Goal: Check status: Check status

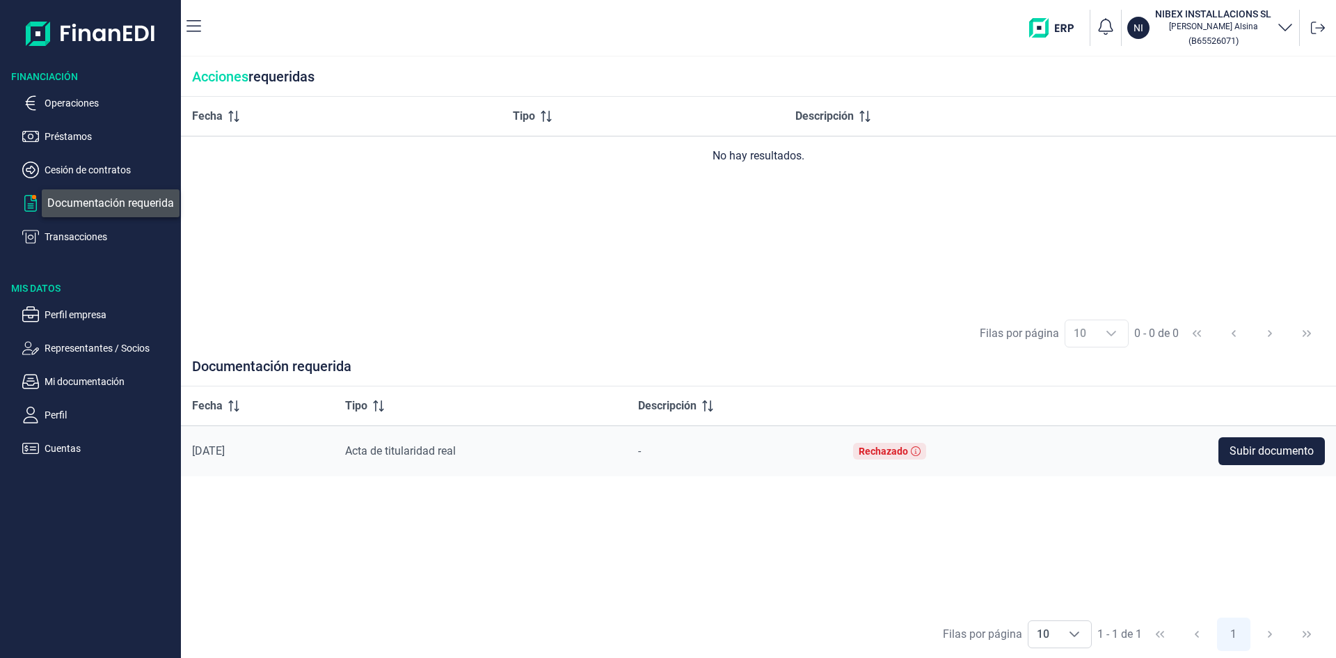
click at [32, 198] on span "button" at bounding box center [34, 197] width 4 height 4
click at [71, 198] on p "Documentación requerida" at bounding box center [110, 203] width 131 height 17
click at [100, 171] on p "Cesión de contratos" at bounding box center [110, 169] width 131 height 17
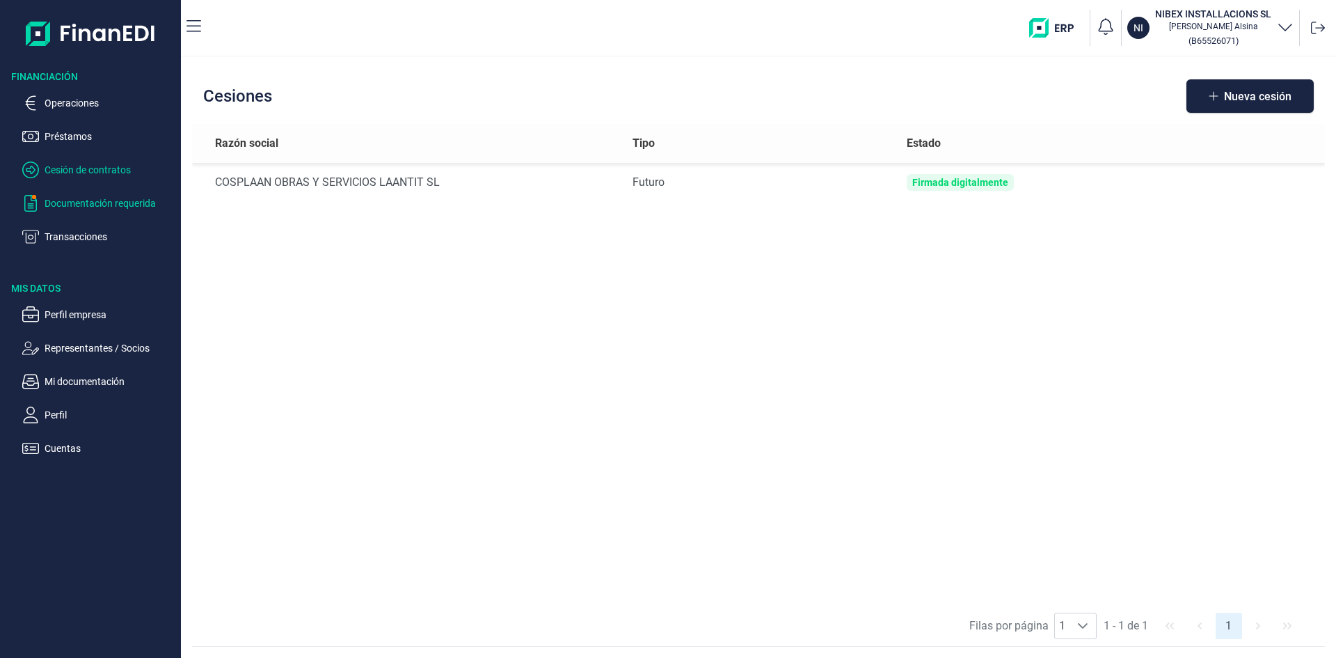
click at [111, 200] on p "Documentación requerida" at bounding box center [110, 203] width 131 height 17
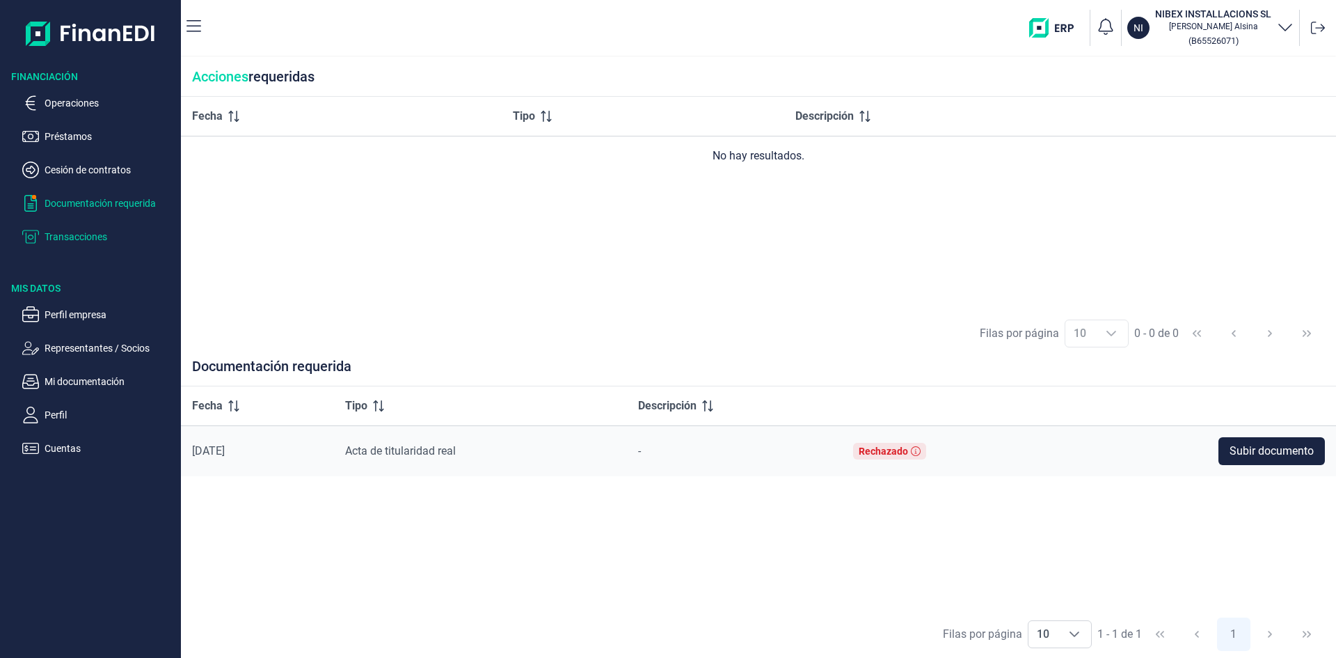
click at [92, 239] on p "Transacciones" at bounding box center [110, 236] width 131 height 17
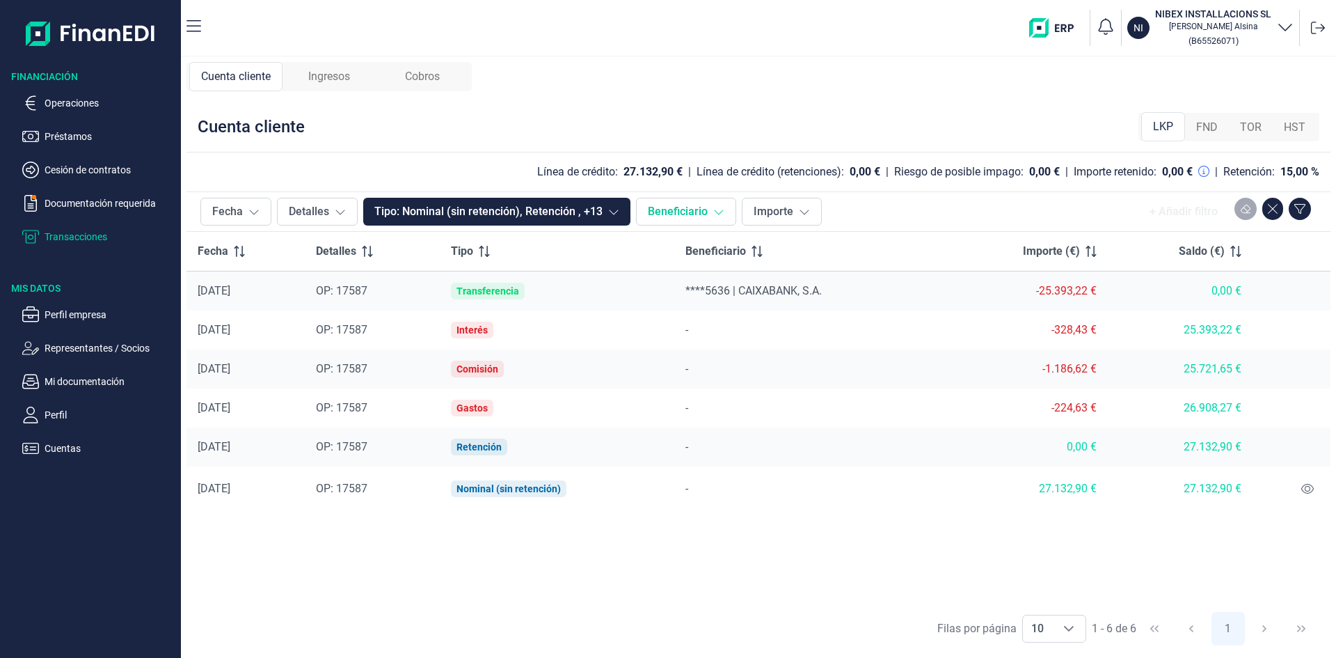
click at [722, 216] on icon at bounding box center [718, 211] width 11 height 11
click at [807, 205] on button "Importe" at bounding box center [782, 212] width 80 height 28
click at [617, 215] on icon at bounding box center [613, 211] width 11 height 11
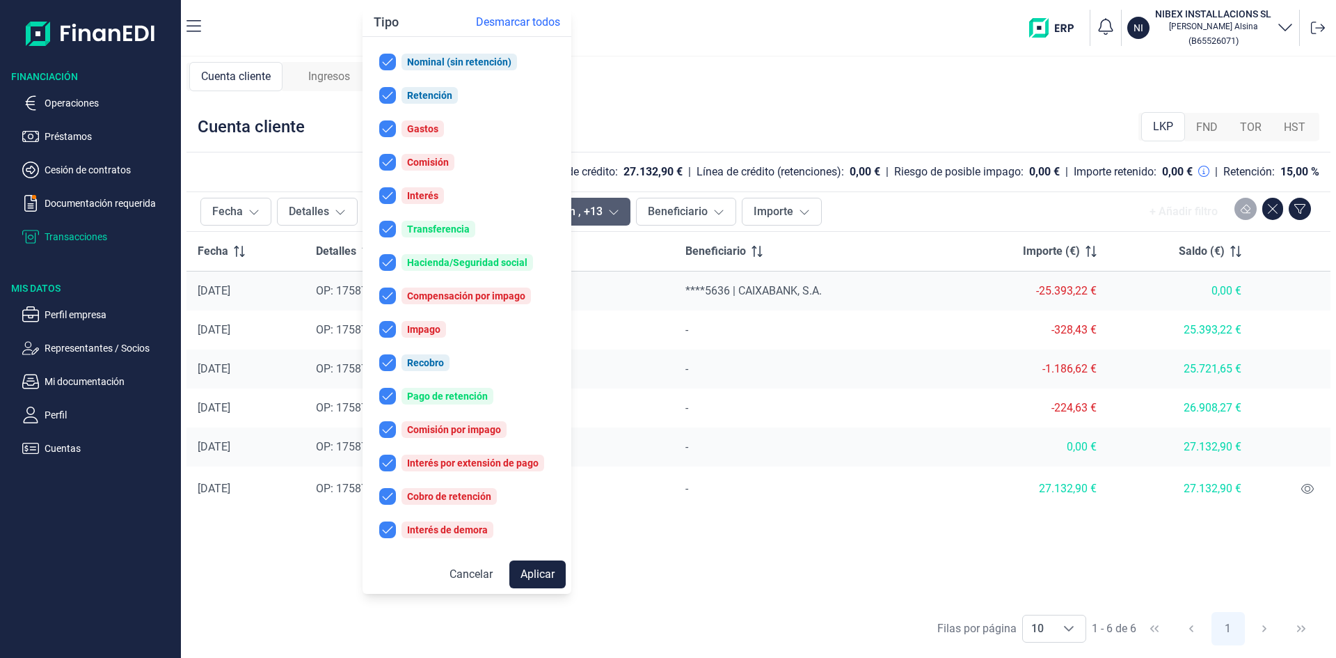
click at [617, 215] on icon at bounding box center [613, 211] width 11 height 11
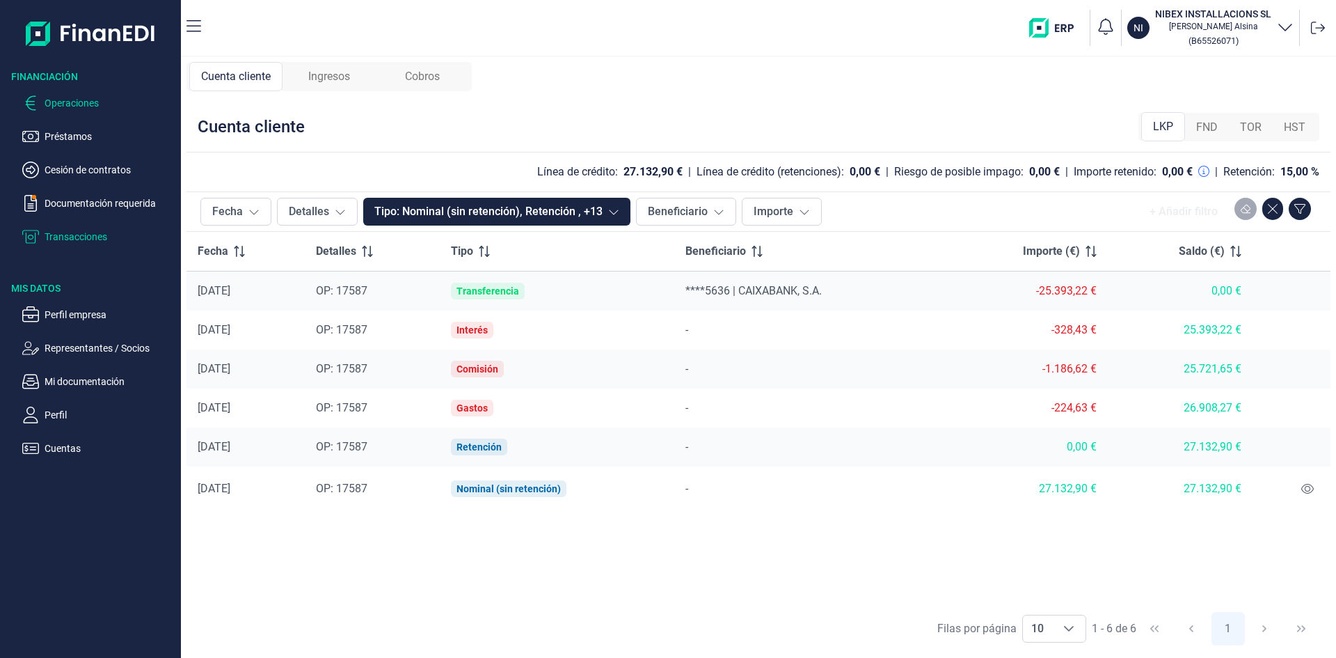
click at [73, 103] on p "Operaciones" at bounding box center [110, 103] width 131 height 17
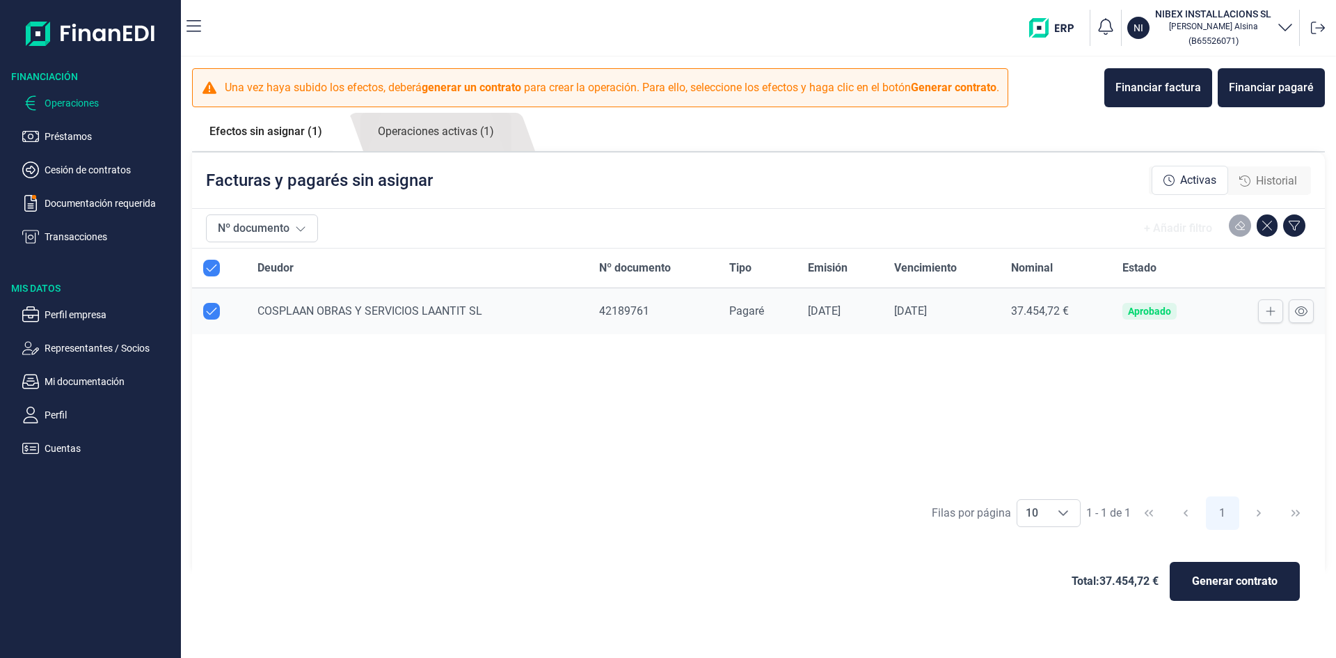
click at [71, 135] on p "Préstamos" at bounding box center [110, 136] width 131 height 17
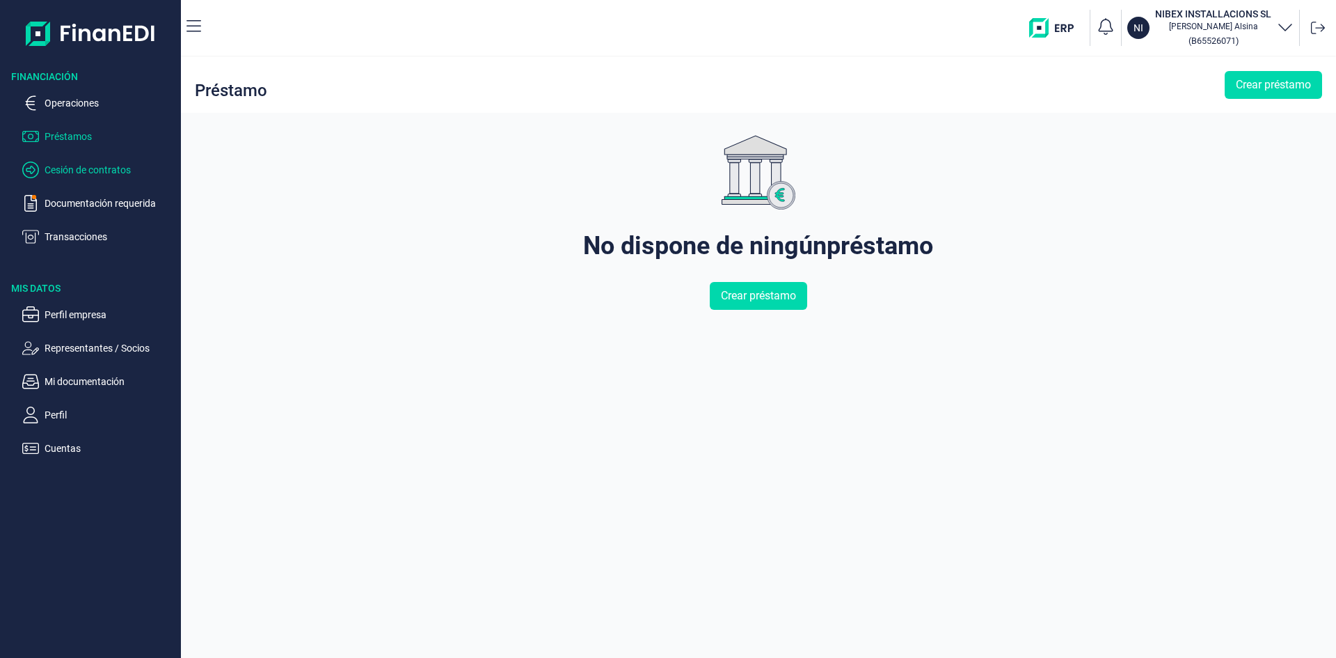
click at [68, 167] on p "Cesión de contratos" at bounding box center [110, 169] width 131 height 17
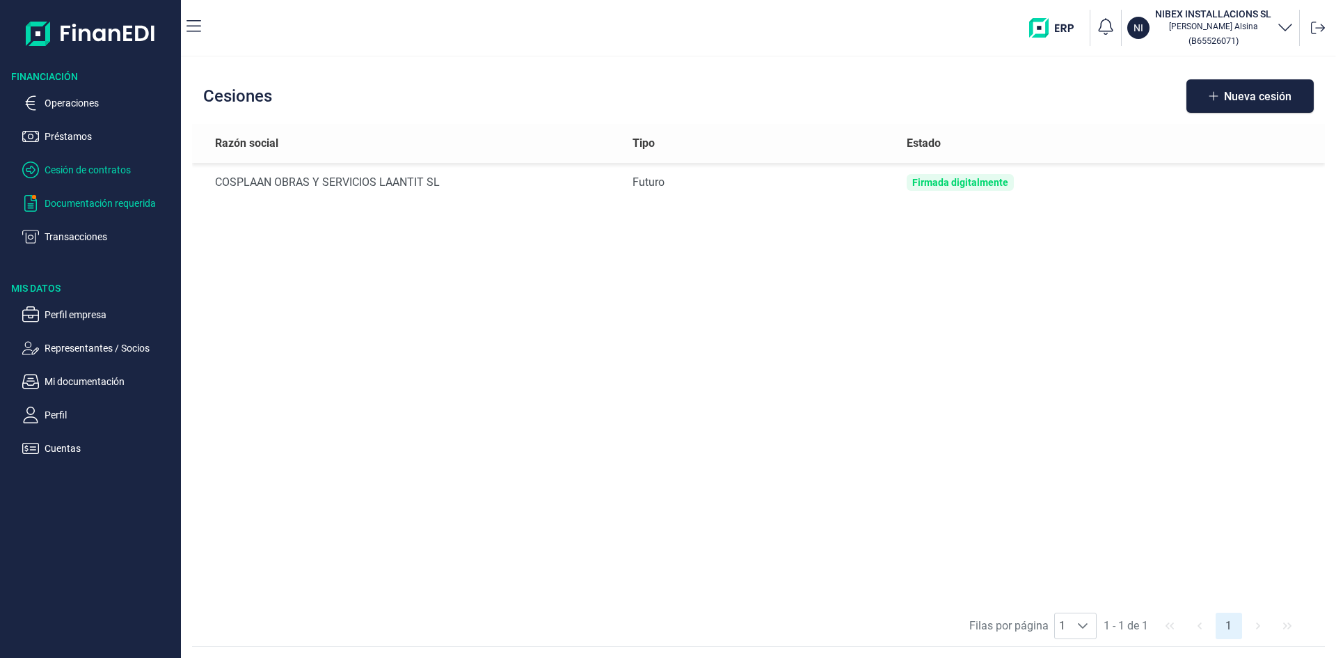
click at [88, 199] on p "Documentación requerida" at bounding box center [110, 203] width 131 height 17
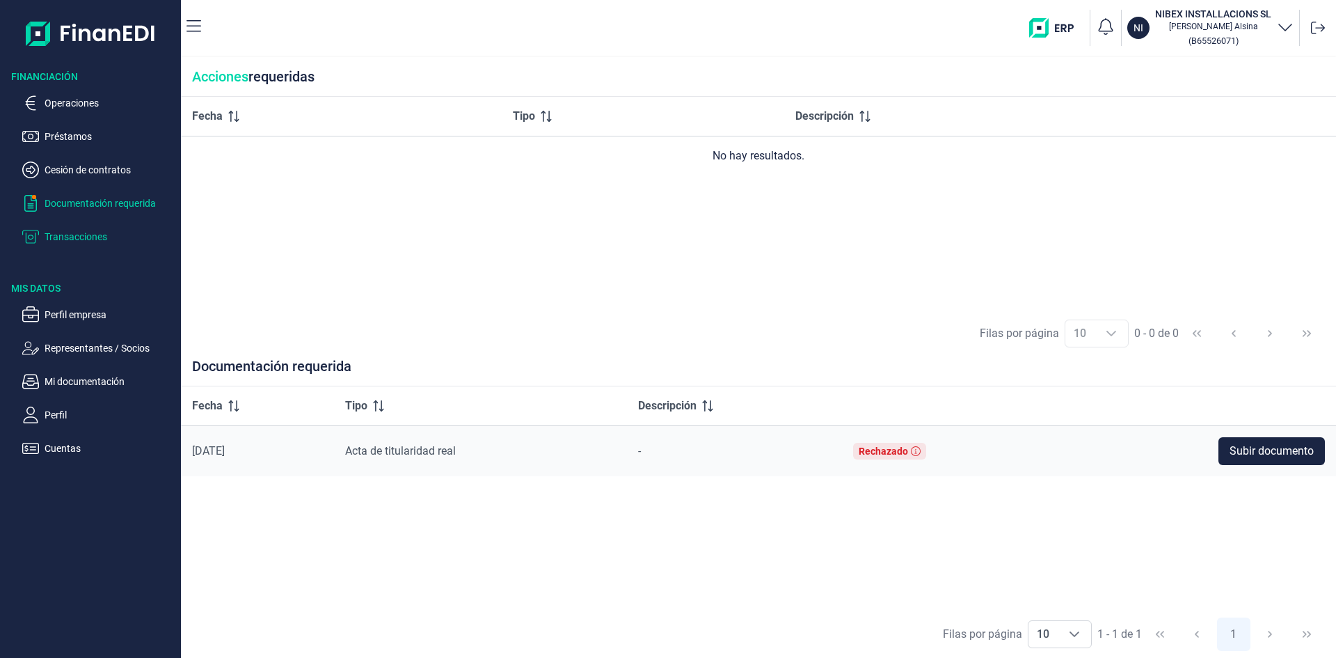
click at [96, 235] on p "Transacciones" at bounding box center [110, 236] width 131 height 17
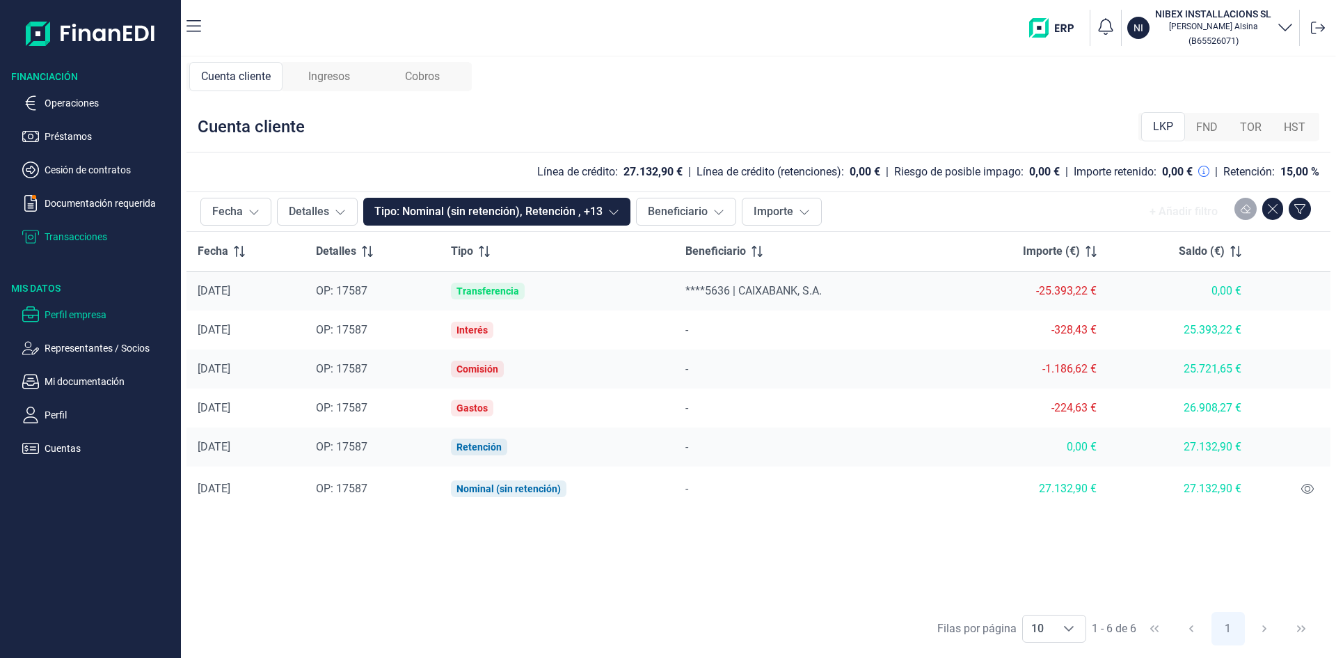
click at [92, 312] on p "Perfil empresa" at bounding box center [110, 314] width 131 height 17
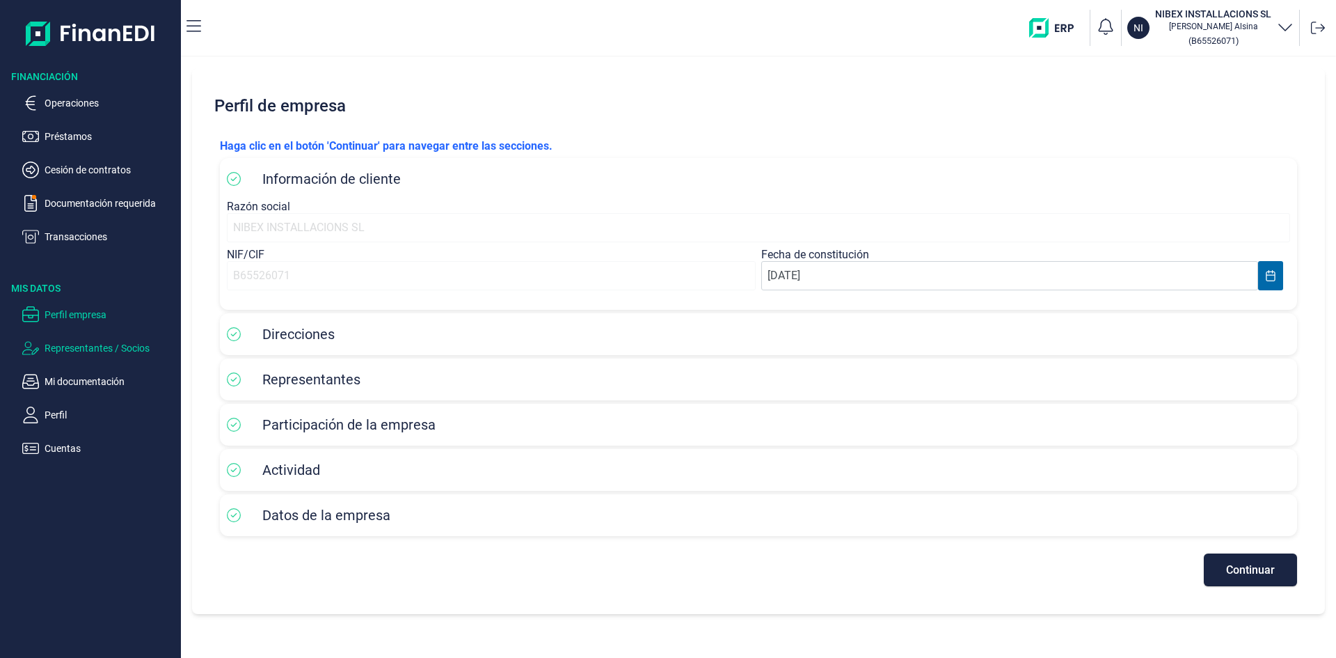
click at [108, 342] on p "Representantes / Socios" at bounding box center [110, 348] width 131 height 17
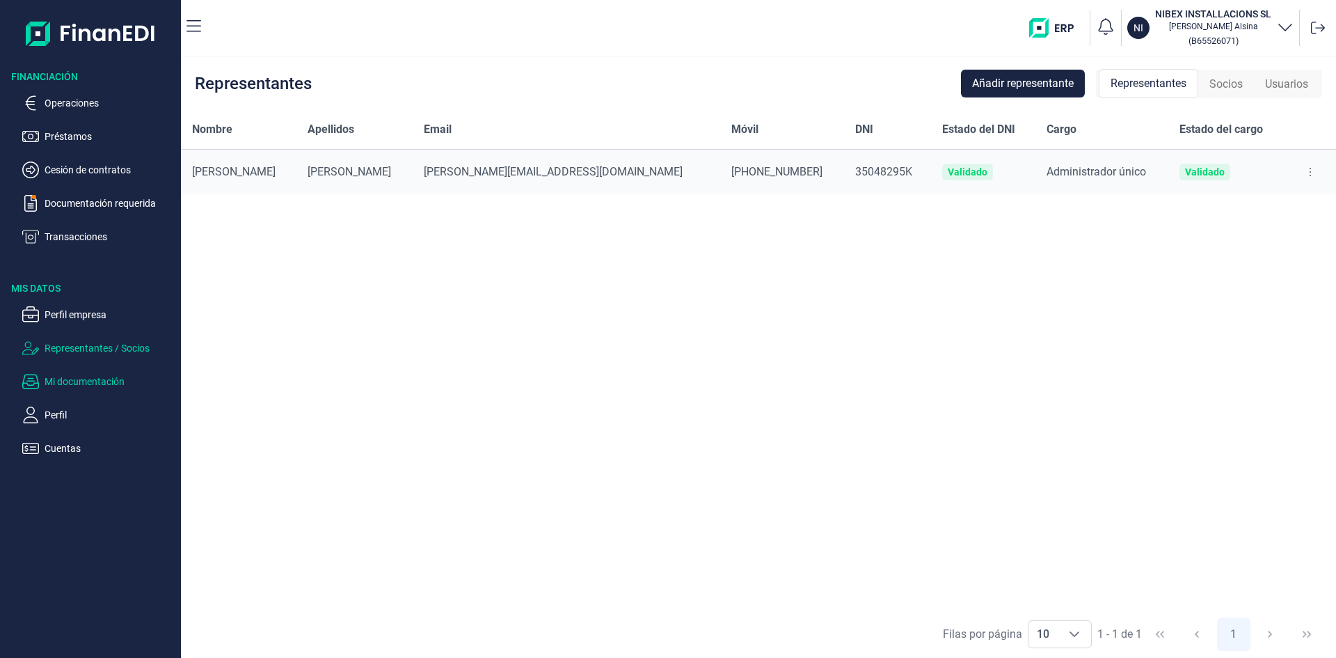
click at [106, 379] on p "Mi documentación" at bounding box center [110, 381] width 131 height 17
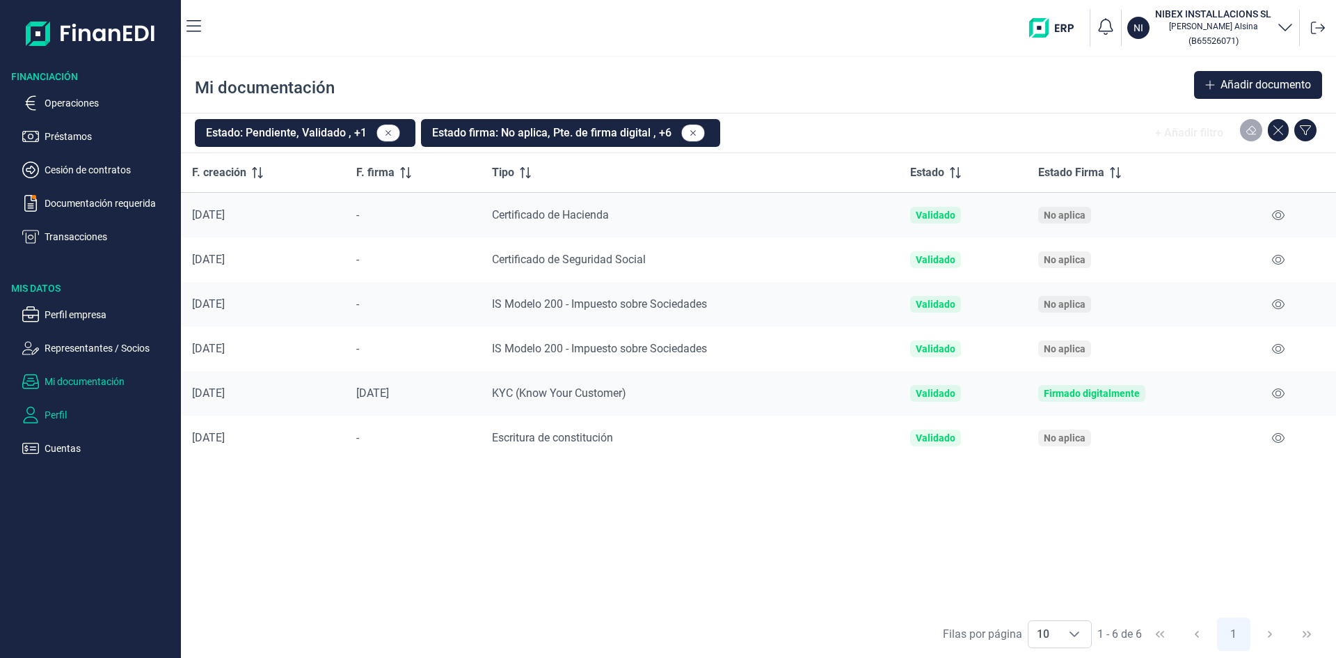
click at [69, 415] on p "Perfil" at bounding box center [110, 414] width 131 height 17
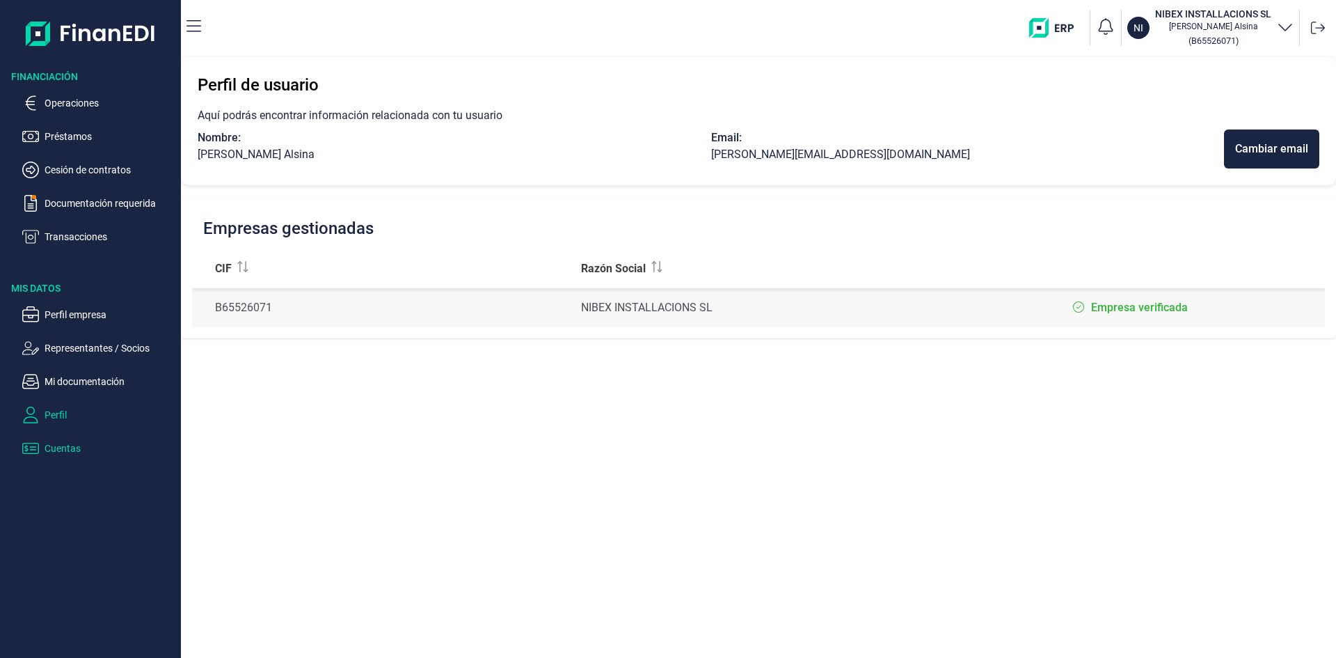
click at [42, 443] on button "Cuentas" at bounding box center [98, 448] width 153 height 17
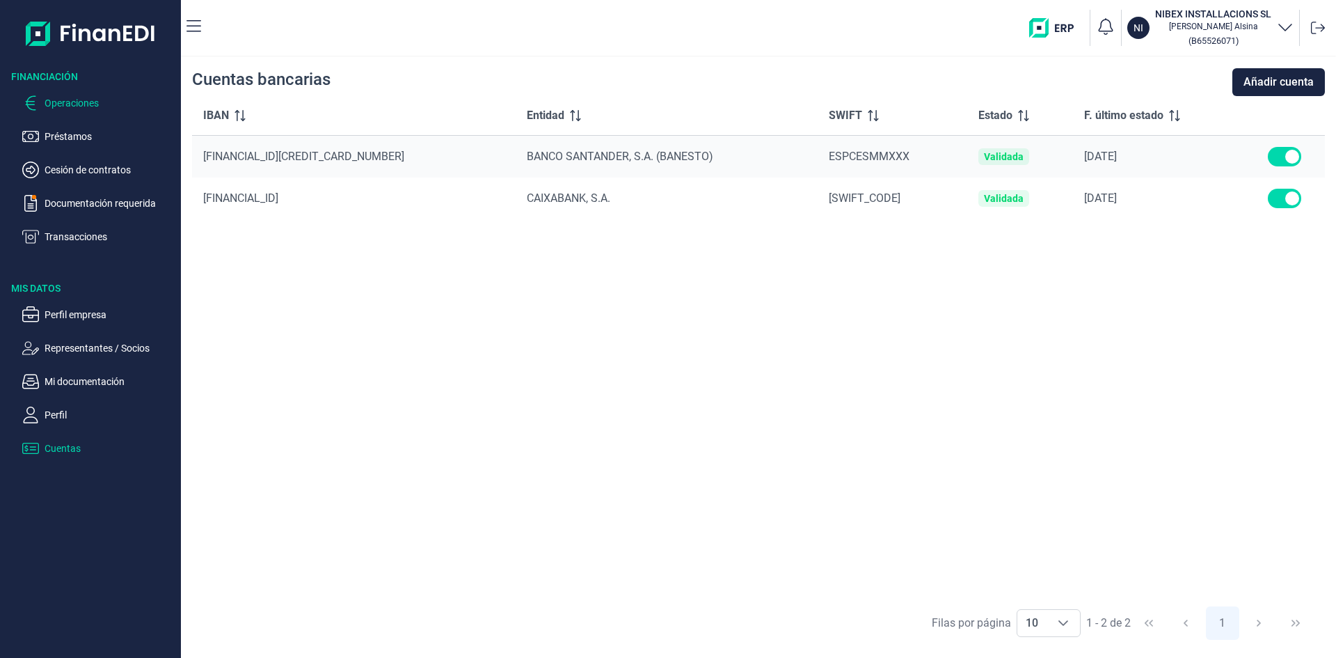
click at [85, 104] on p "Operaciones" at bounding box center [110, 103] width 131 height 17
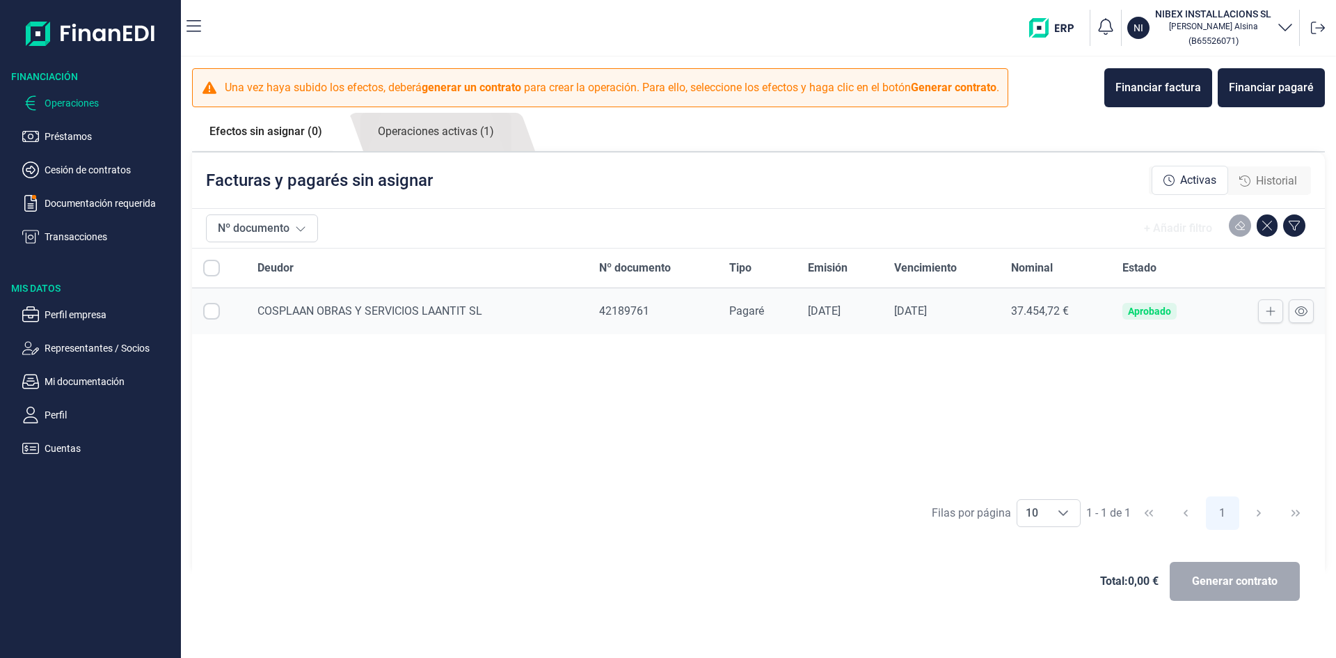
checkbox input "true"
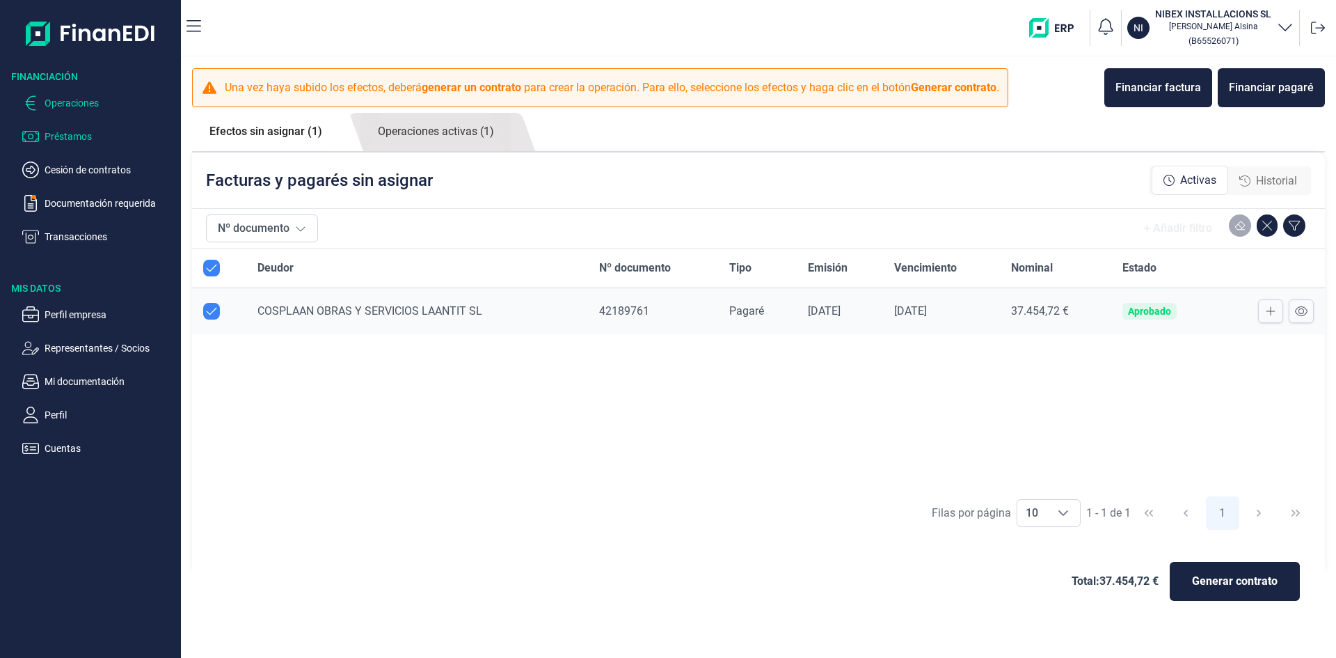
click at [77, 140] on p "Préstamos" at bounding box center [110, 136] width 131 height 17
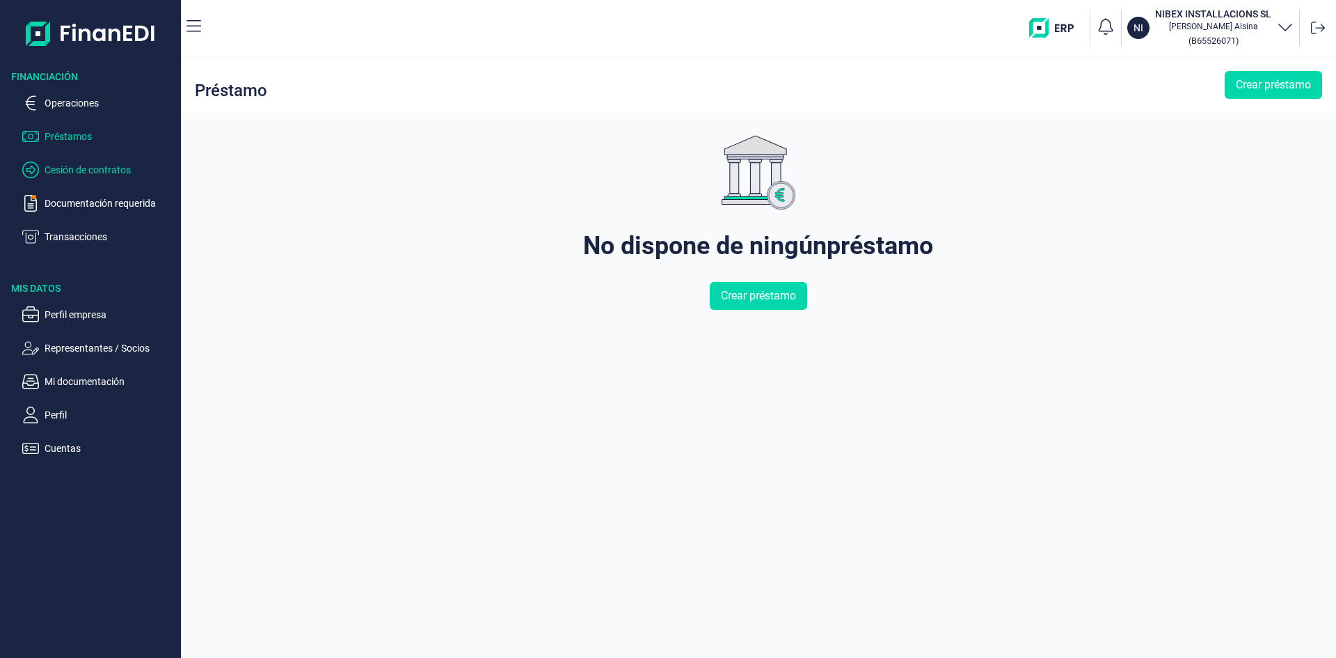
click at [88, 170] on p "Cesión de contratos" at bounding box center [110, 169] width 131 height 17
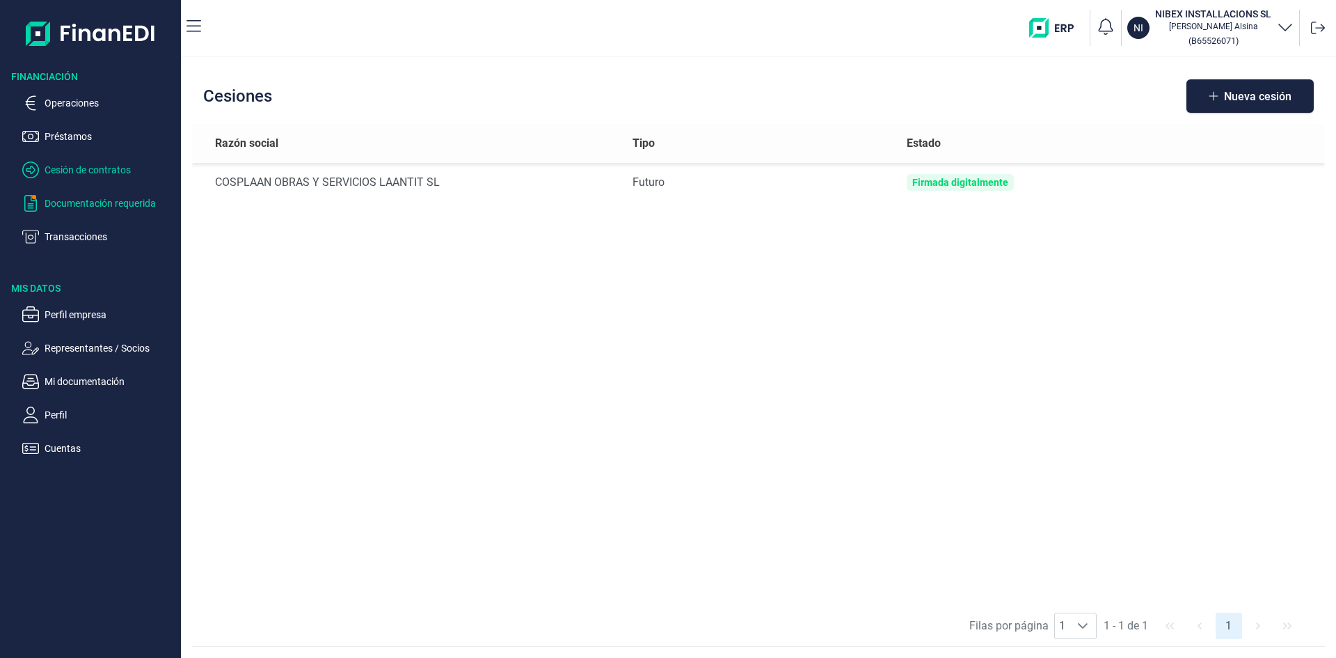
click at [102, 203] on p "Documentación requerida" at bounding box center [110, 203] width 131 height 17
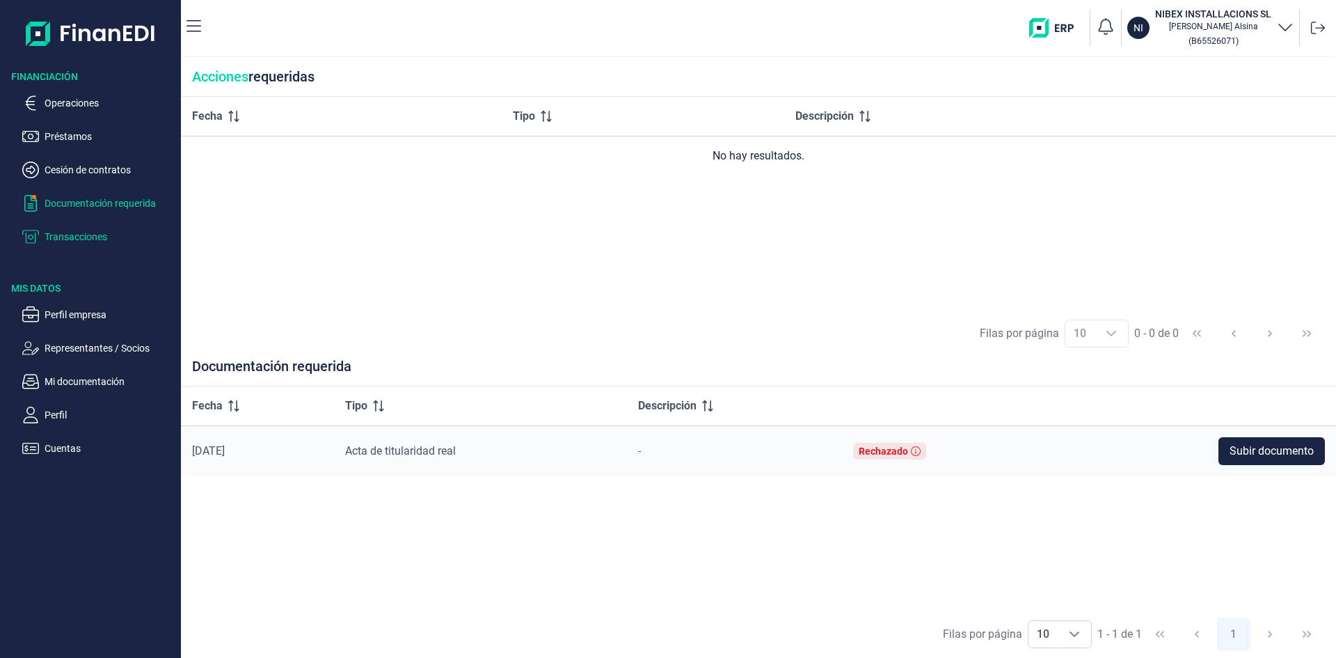
click at [88, 231] on p "Transacciones" at bounding box center [110, 236] width 131 height 17
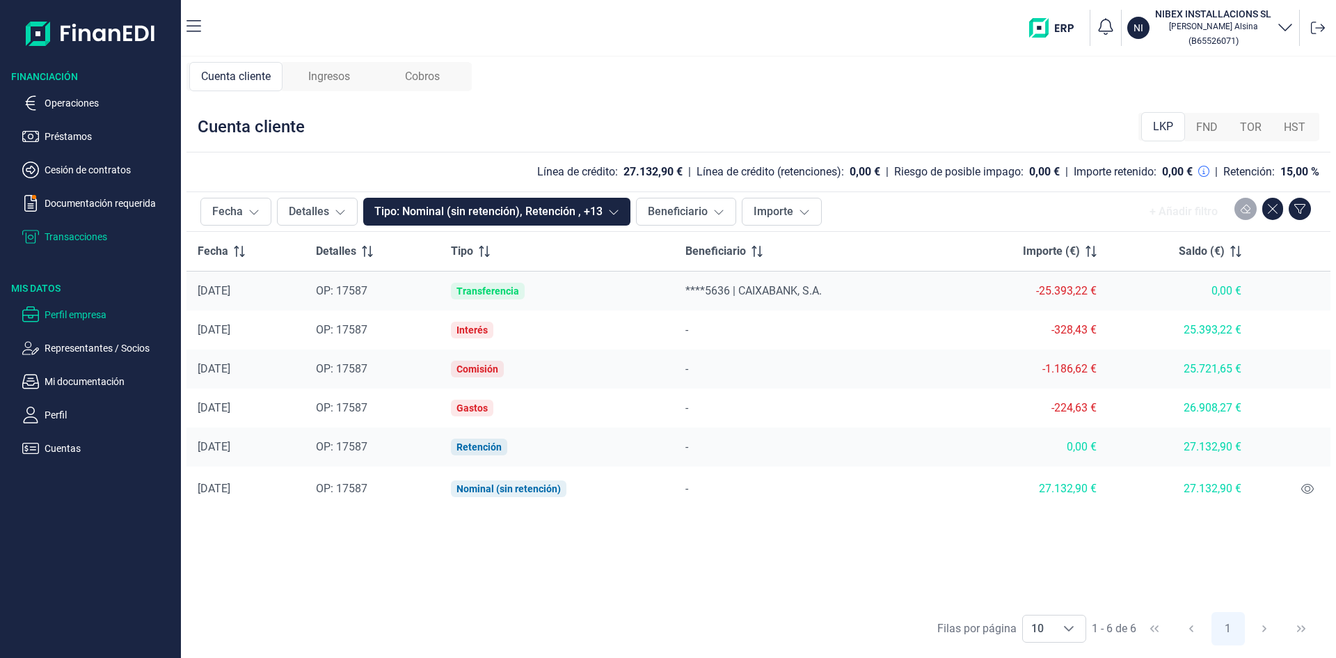
click at [100, 312] on p "Perfil empresa" at bounding box center [110, 314] width 131 height 17
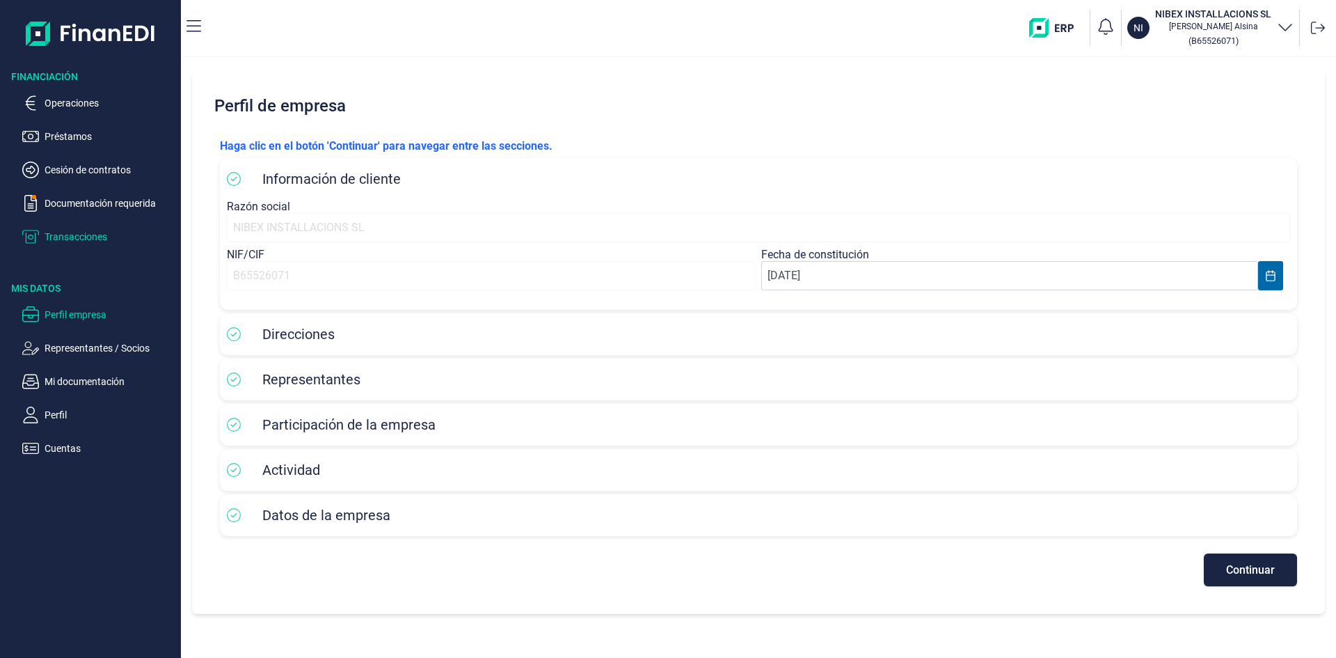
click at [85, 233] on p "Transacciones" at bounding box center [110, 236] width 131 height 17
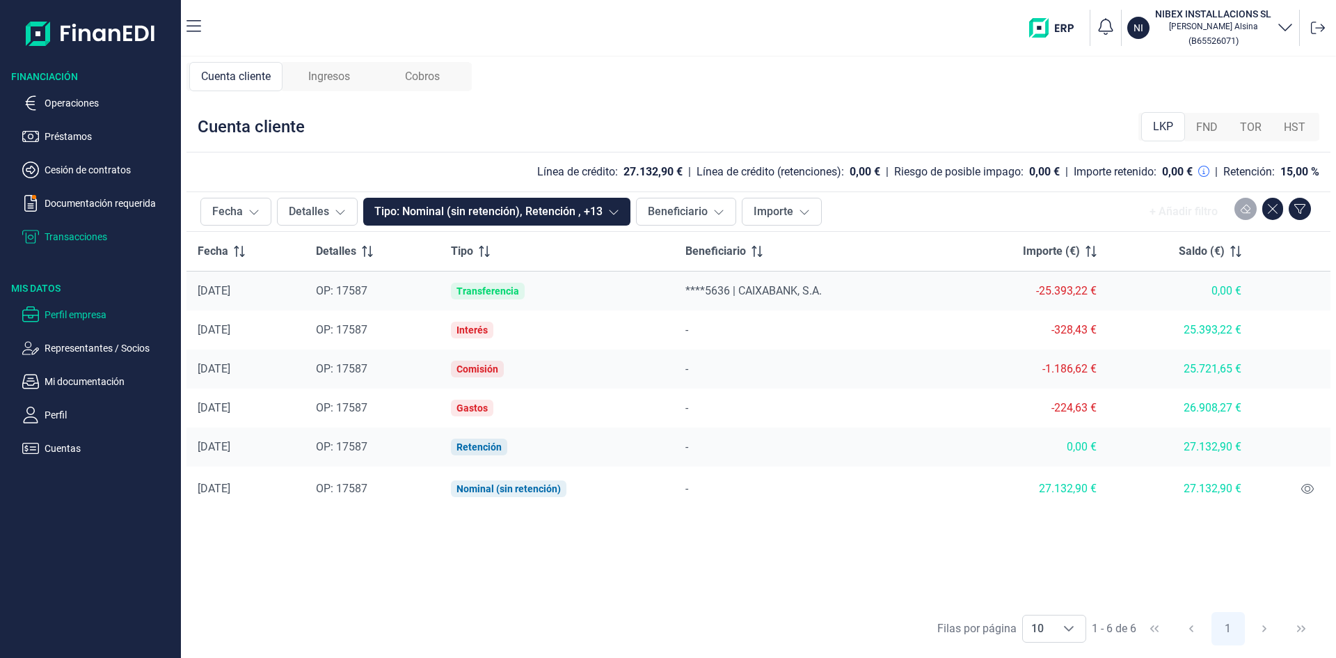
click at [80, 308] on p "Perfil empresa" at bounding box center [110, 314] width 131 height 17
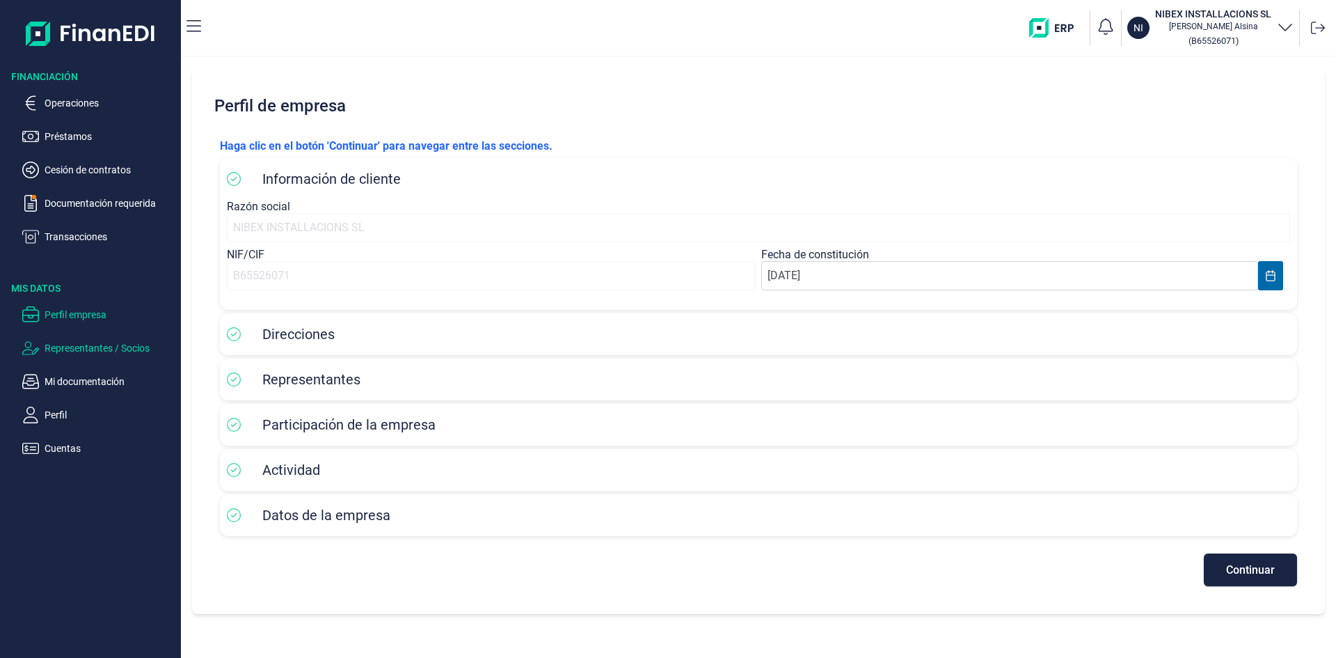
click at [107, 349] on p "Representantes / Socios" at bounding box center [110, 348] width 131 height 17
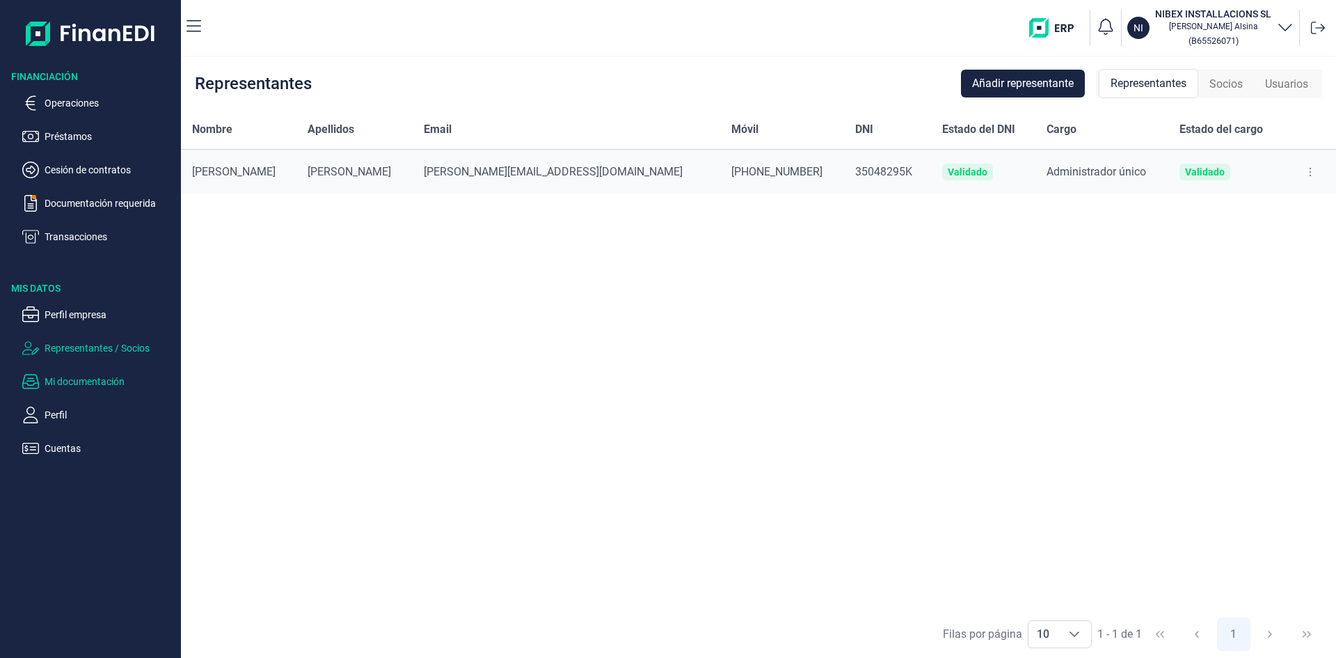
click at [89, 379] on p "Mi documentación" at bounding box center [110, 381] width 131 height 17
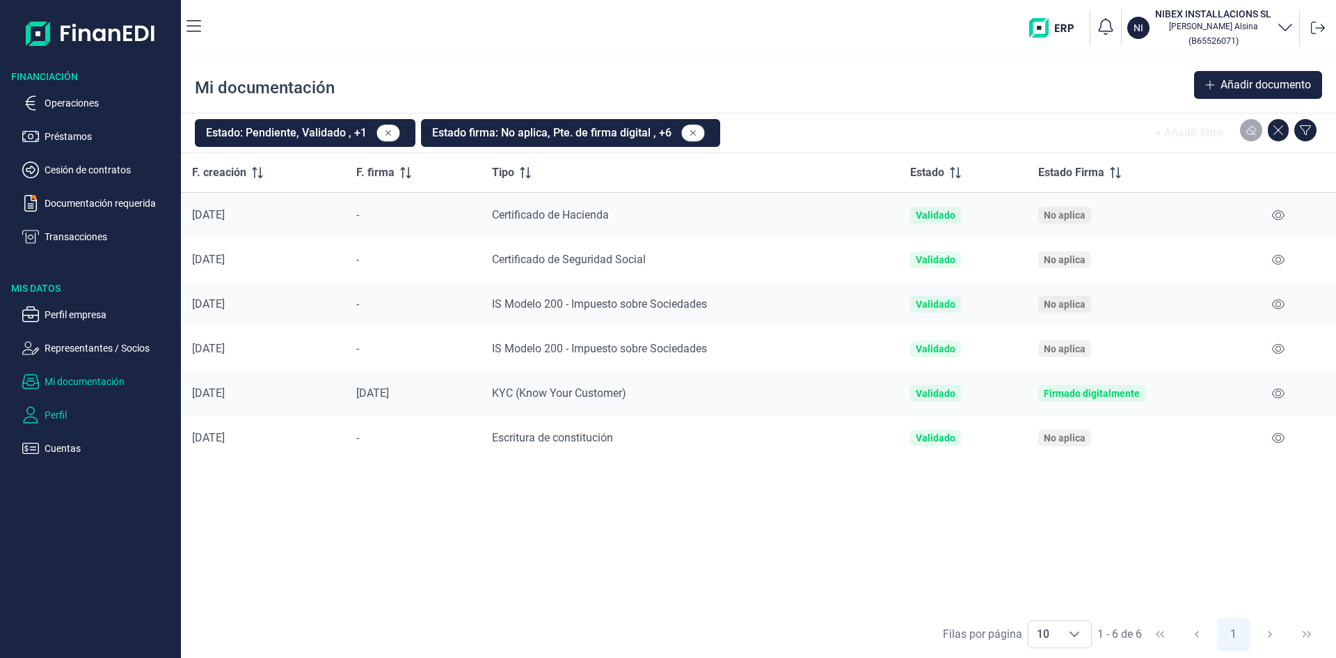
click at [64, 412] on p "Perfil" at bounding box center [110, 414] width 131 height 17
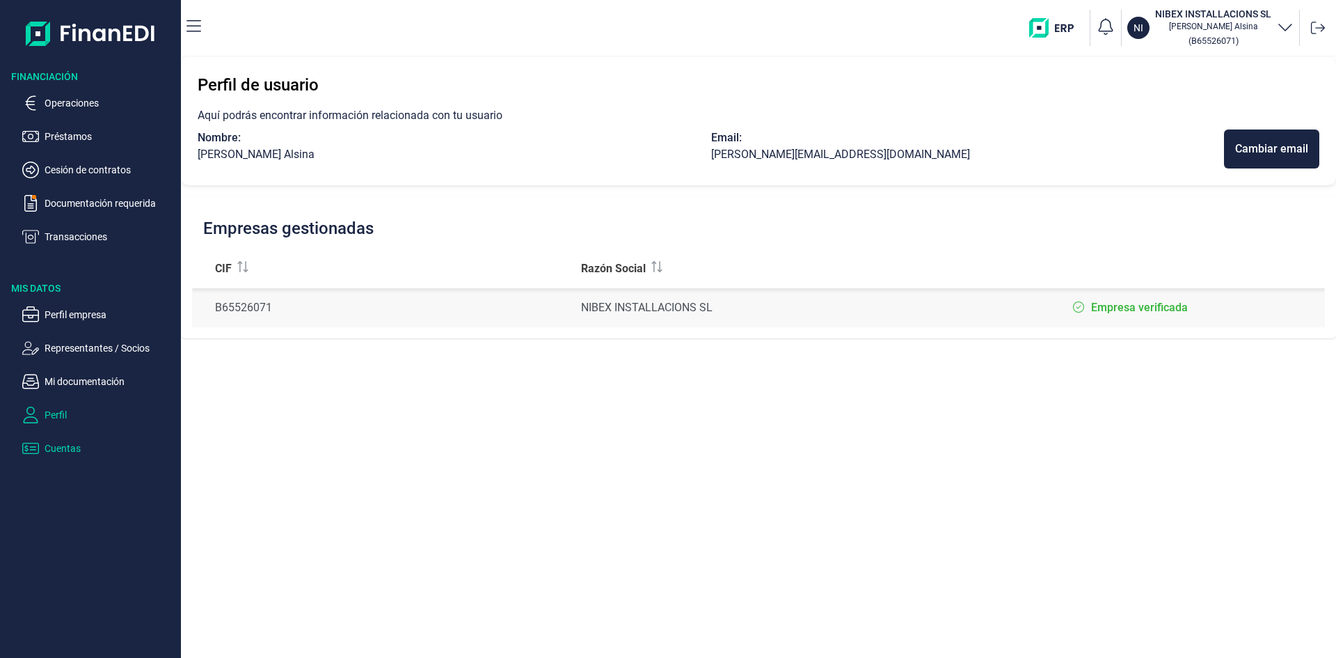
click at [67, 444] on p "Cuentas" at bounding box center [110, 448] width 131 height 17
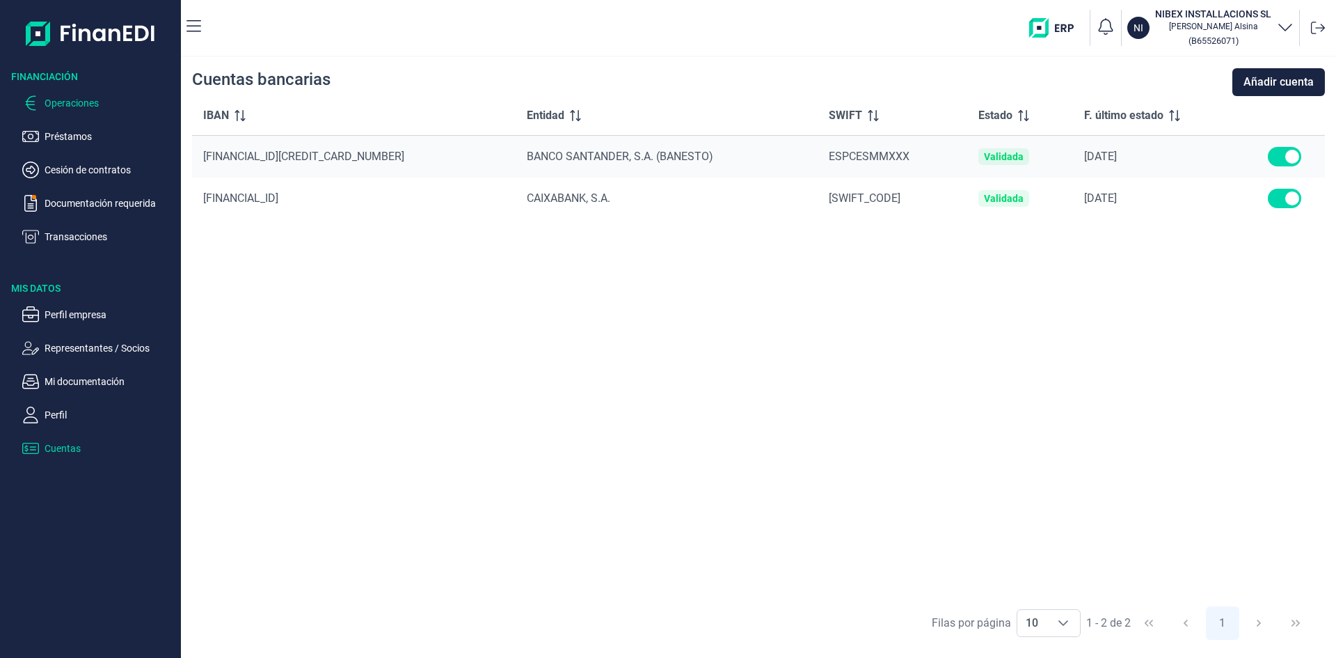
click at [86, 102] on p "Operaciones" at bounding box center [110, 103] width 131 height 17
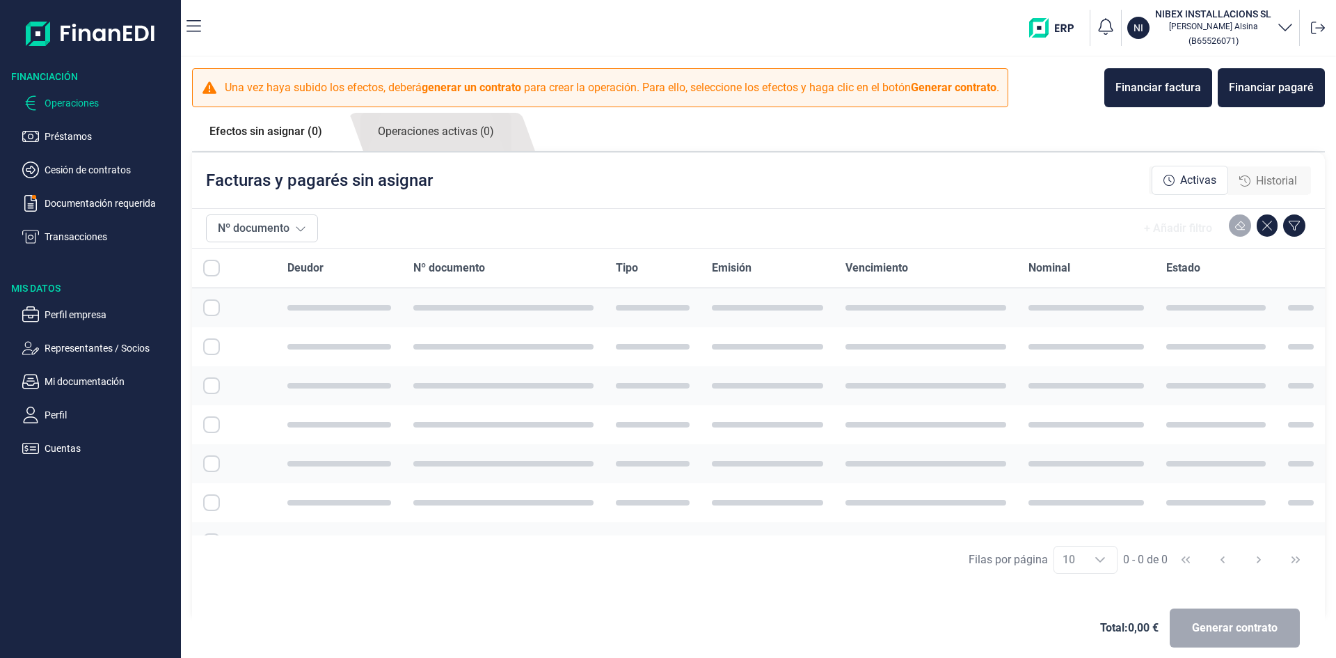
checkbox input "true"
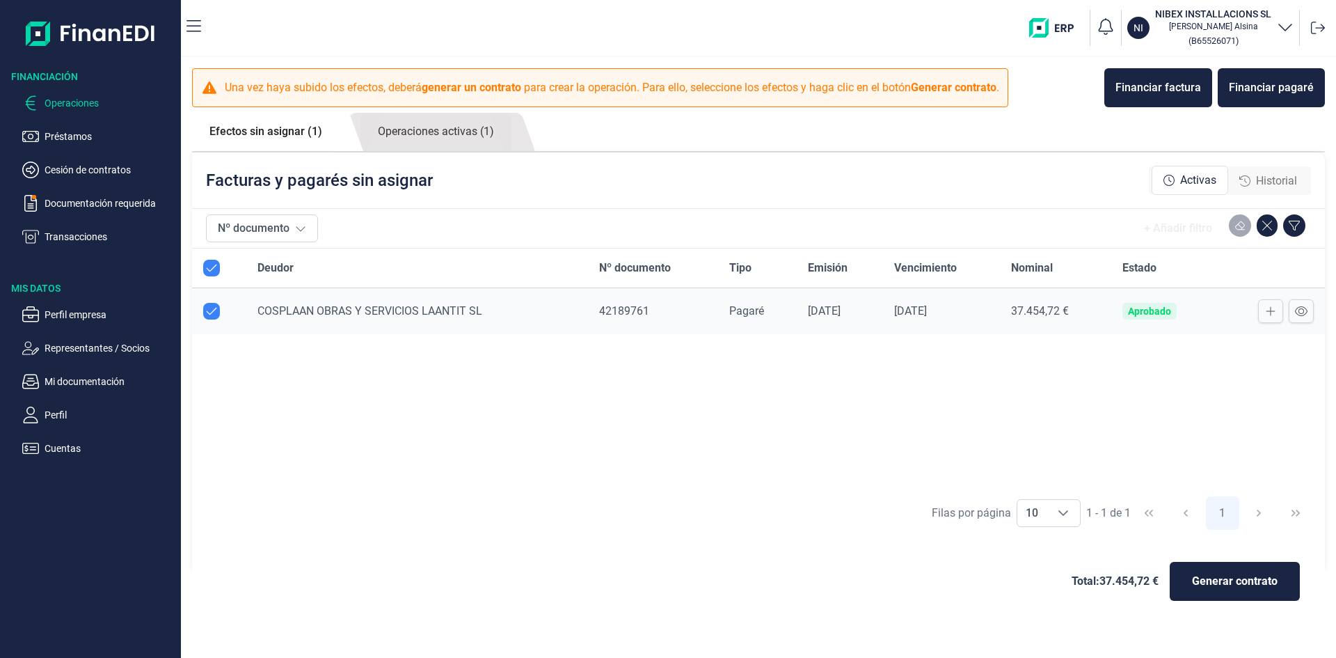
click at [302, 135] on link "Efectos sin asignar (1)" at bounding box center [266, 132] width 148 height 38
click at [457, 134] on link "Operaciones activas (1)" at bounding box center [436, 132] width 151 height 38
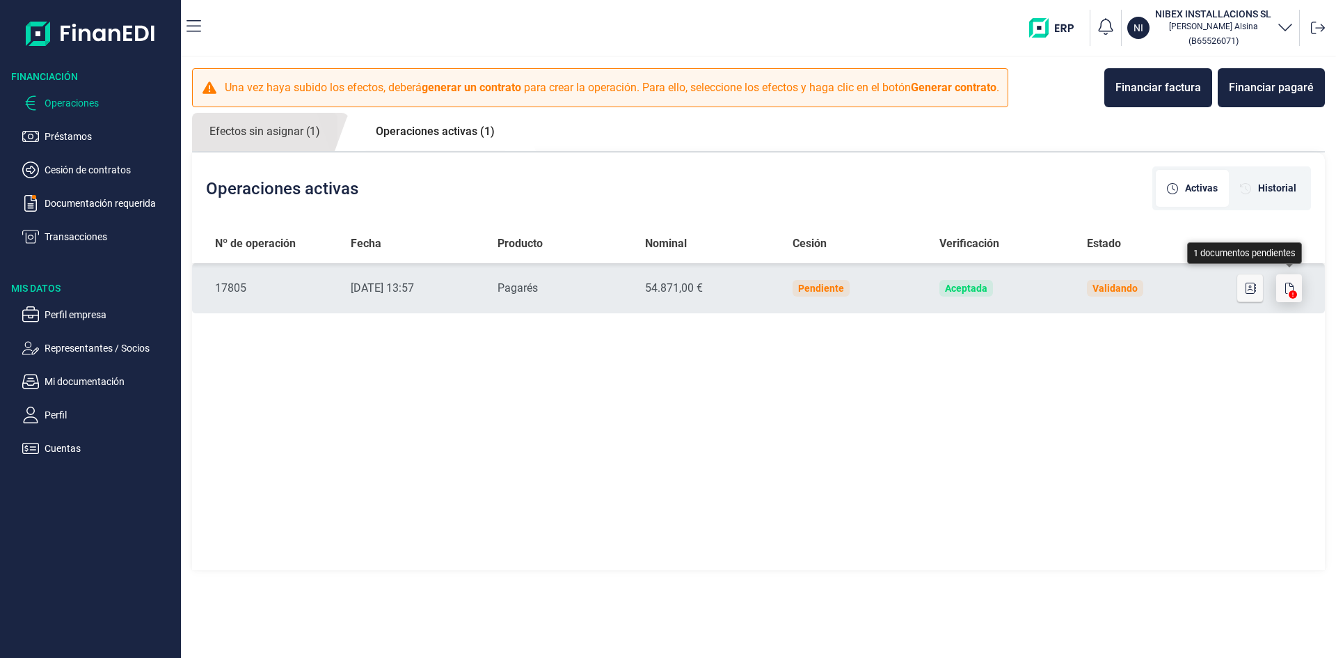
click at [1290, 287] on icon "button" at bounding box center [1289, 288] width 8 height 11
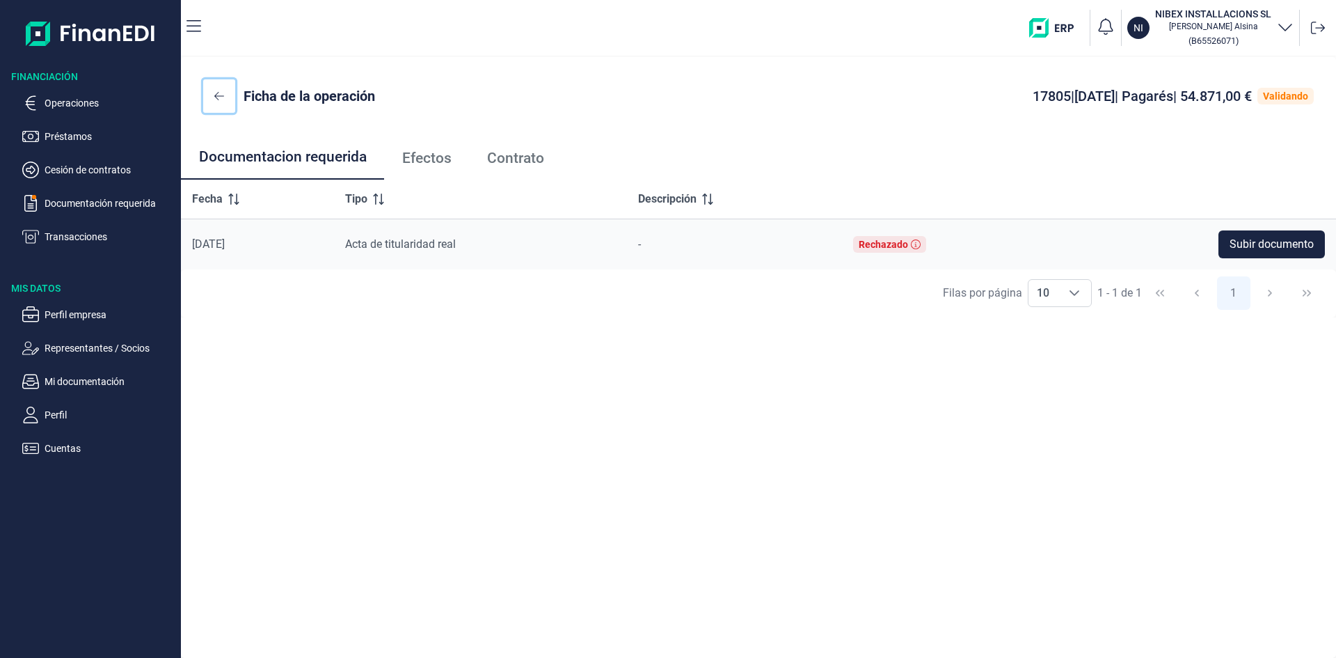
click at [223, 97] on icon at bounding box center [219, 95] width 10 height 11
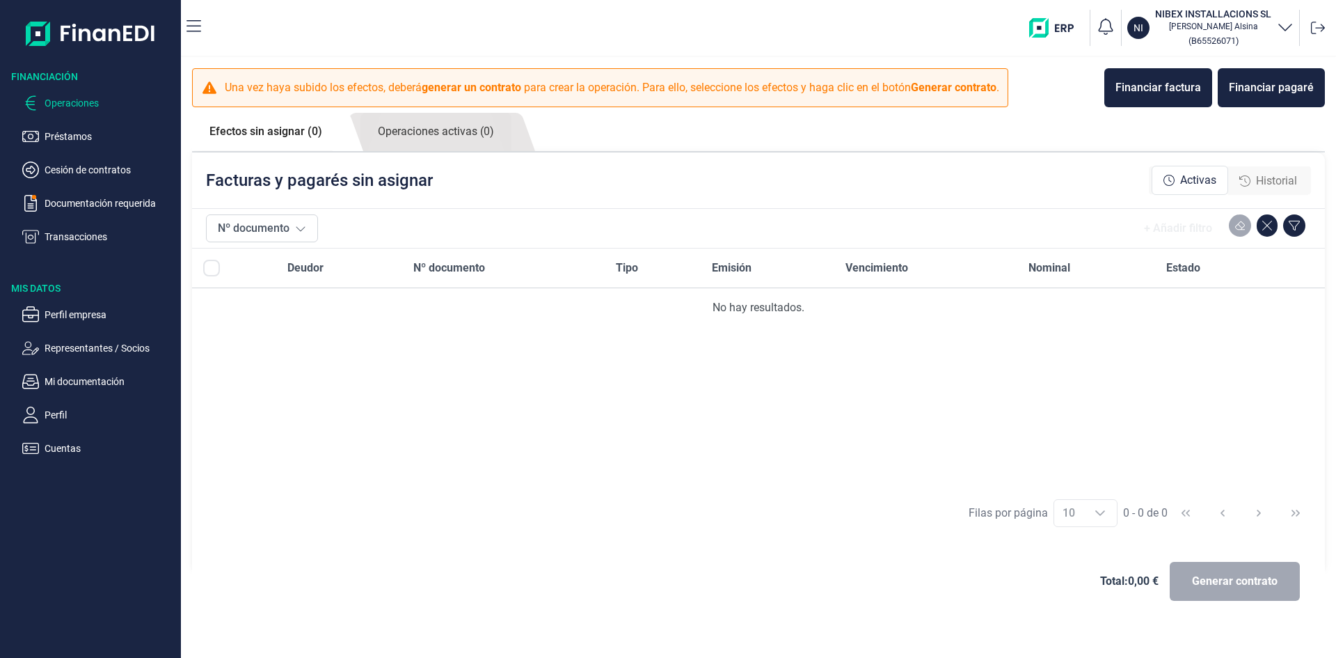
checkbox input "true"
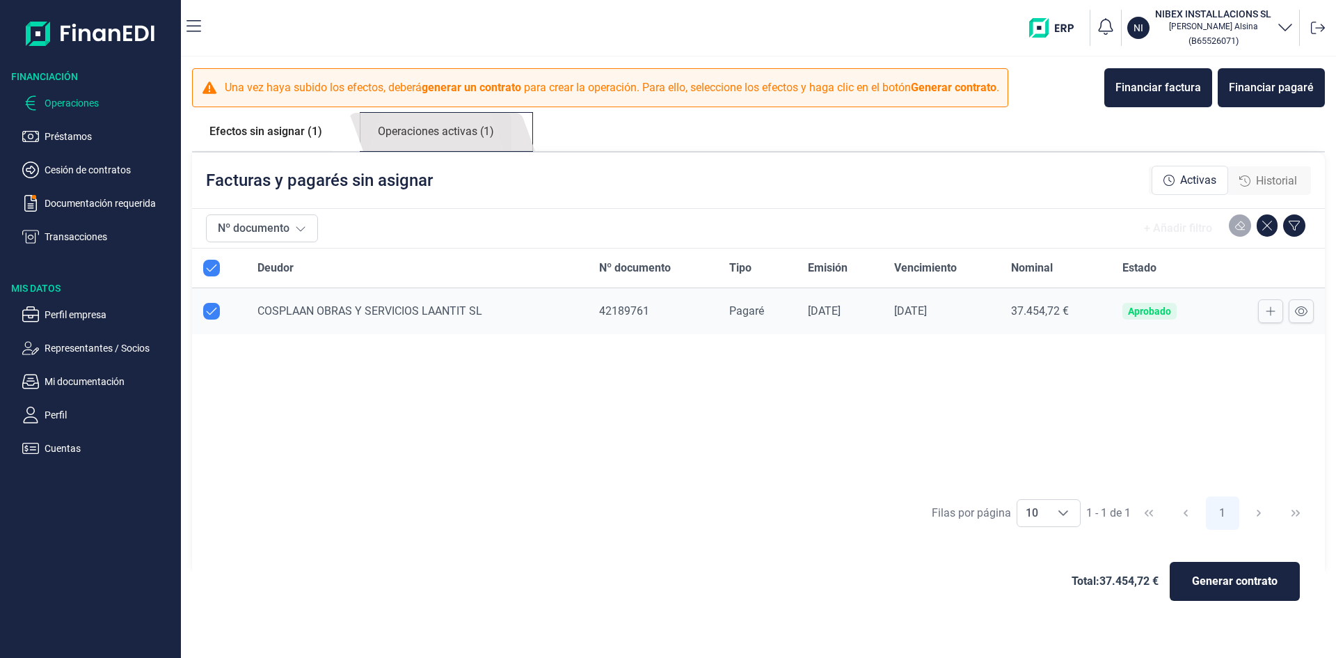
click at [461, 131] on link "Operaciones activas (1)" at bounding box center [436, 132] width 151 height 38
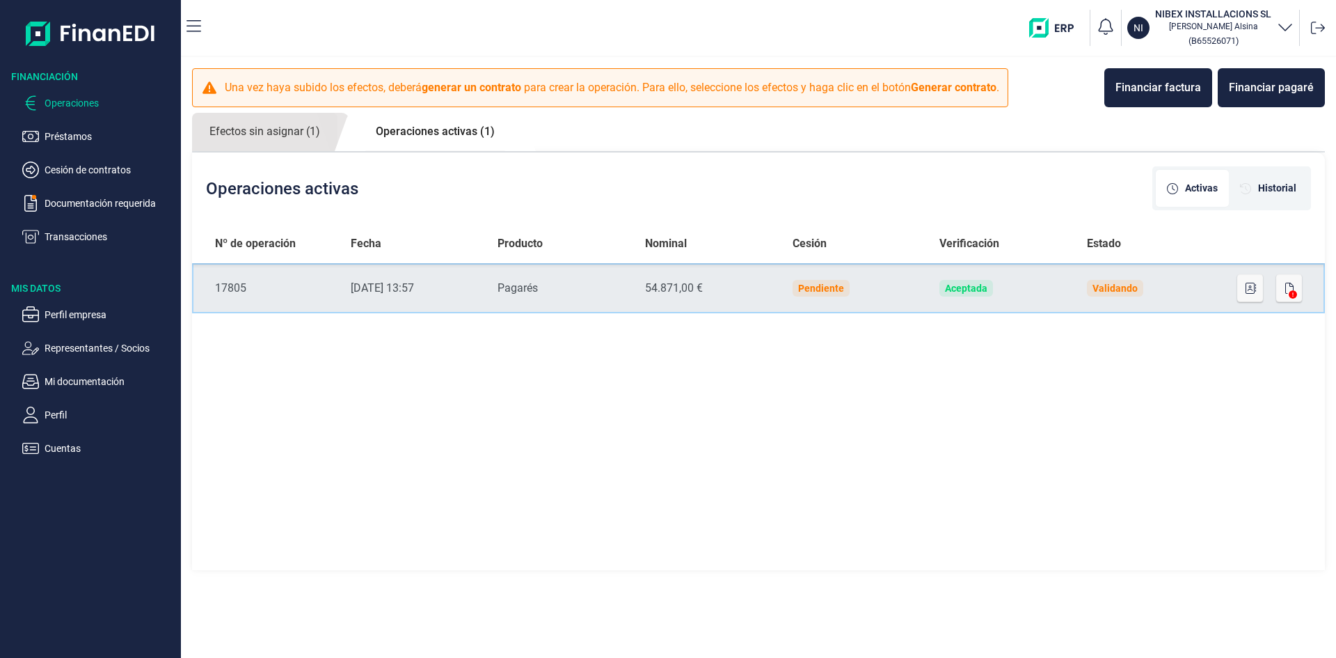
click at [825, 284] on div "Pendiente" at bounding box center [821, 288] width 46 height 11
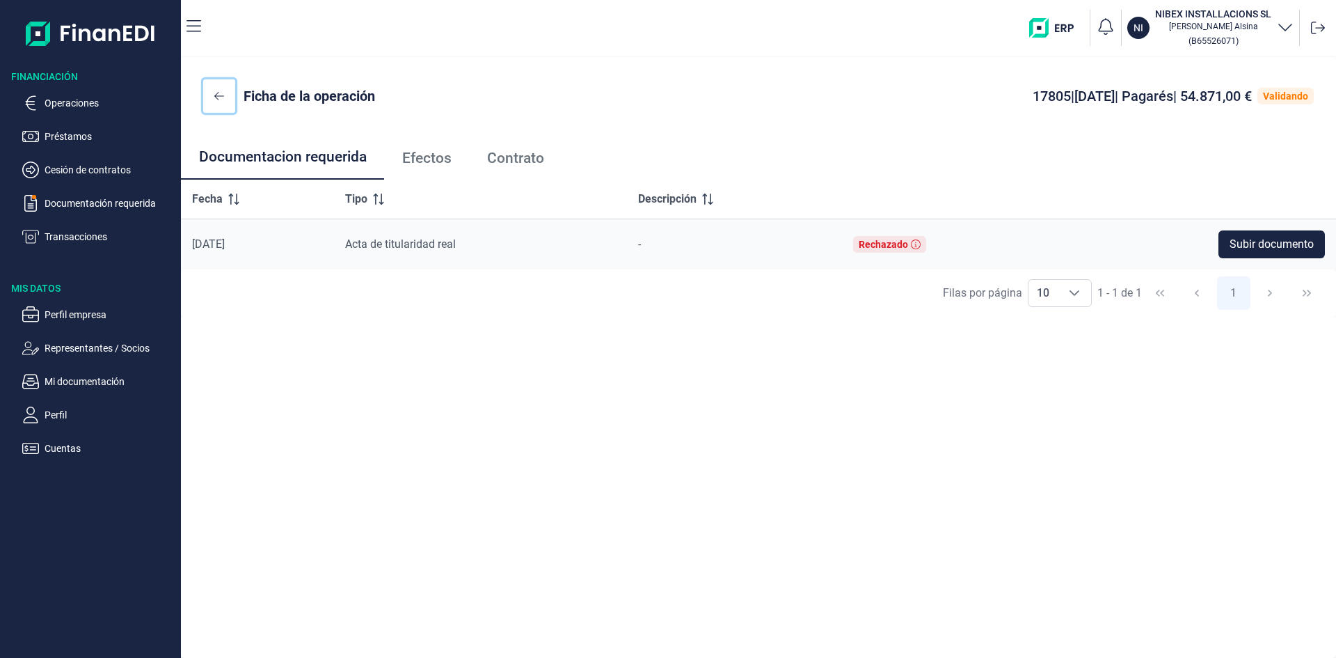
click at [220, 97] on icon at bounding box center [219, 95] width 10 height 11
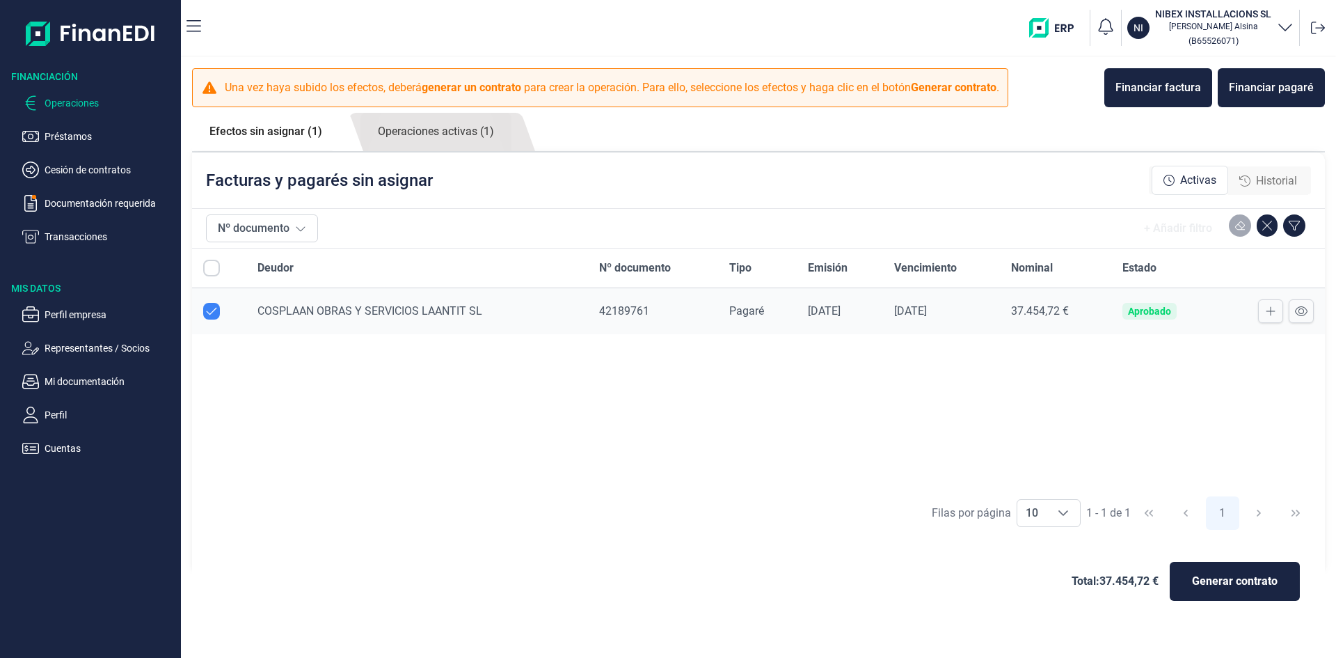
checkbox input "true"
click at [429, 131] on link "Operaciones activas (1)" at bounding box center [436, 132] width 151 height 38
